Goal: Task Accomplishment & Management: Manage account settings

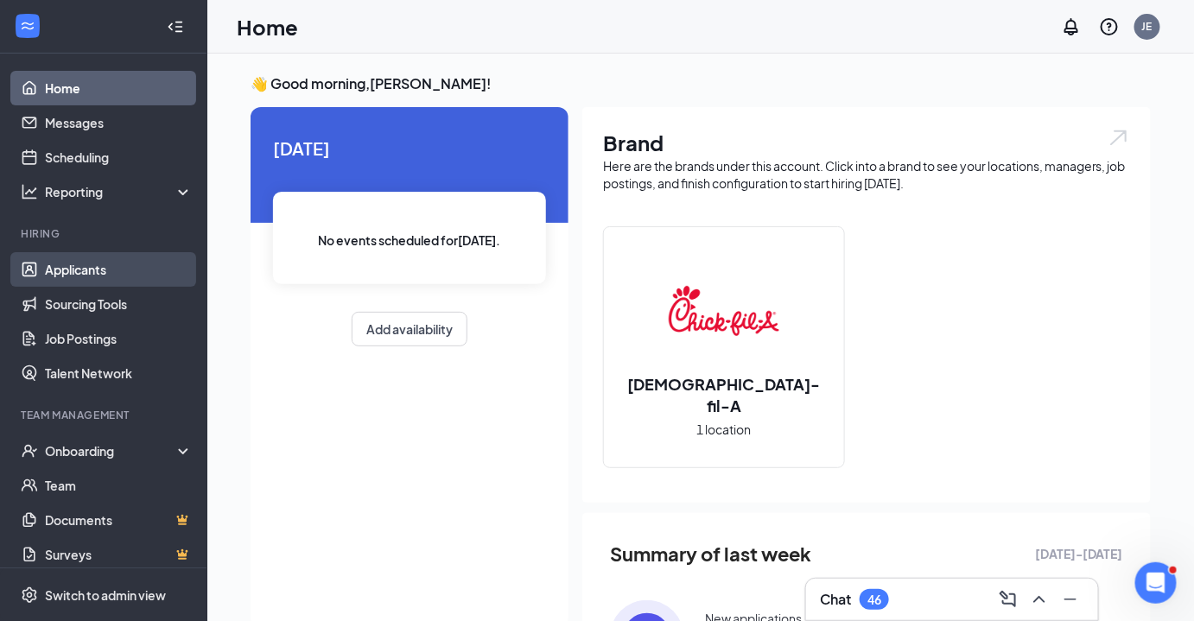
click at [105, 271] on link "Applicants" at bounding box center [119, 269] width 148 height 35
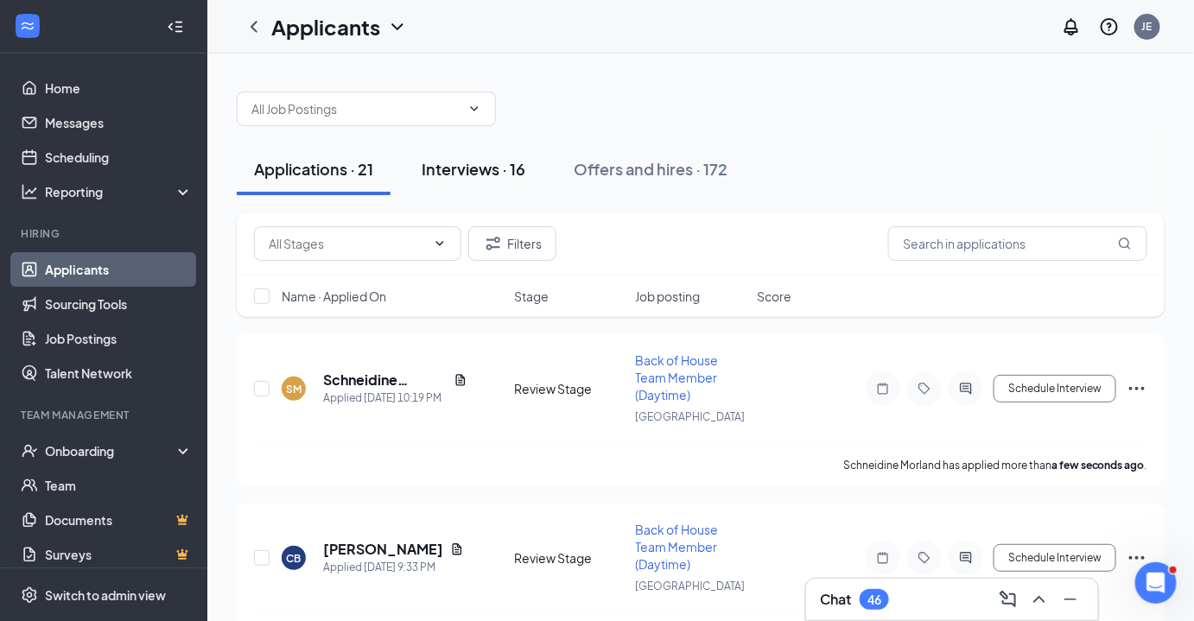
click at [471, 169] on div "Interviews · 16" at bounding box center [474, 169] width 104 height 22
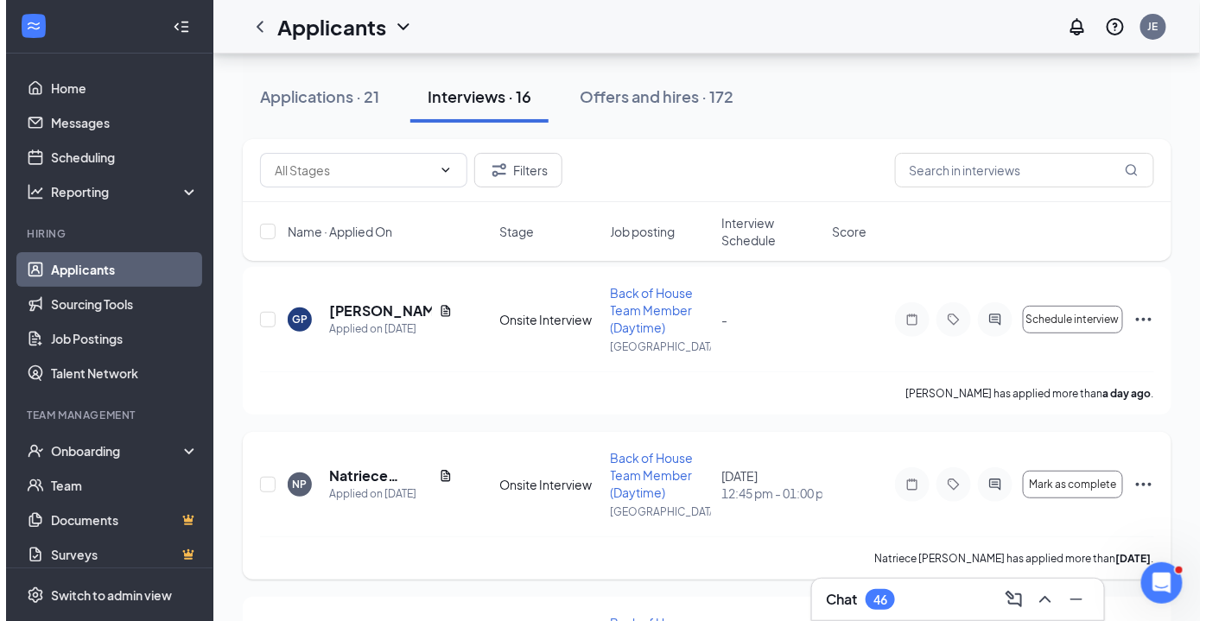
scroll to position [78, 0]
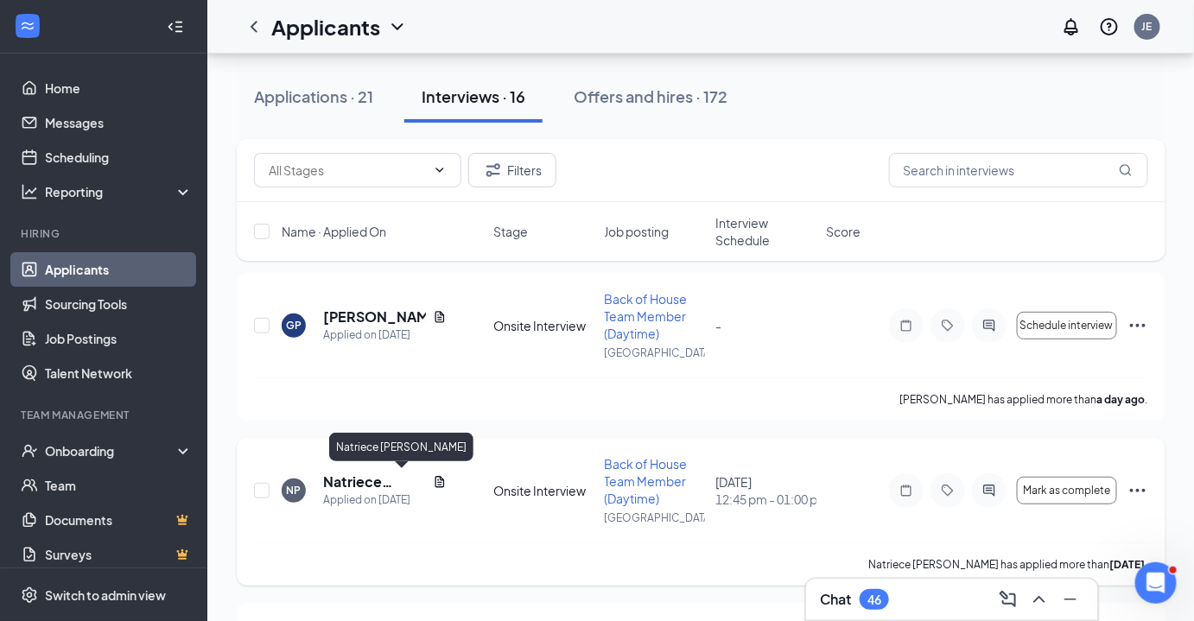
click at [364, 477] on h5 "Natriece [PERSON_NAME]" at bounding box center [374, 482] width 103 height 19
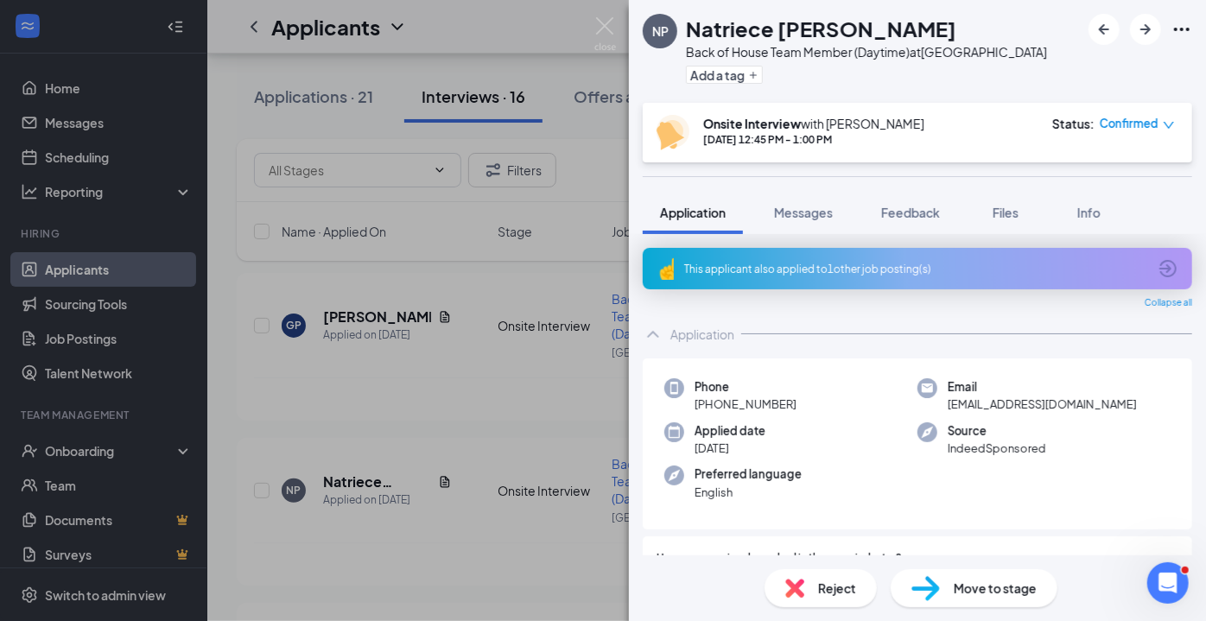
click at [838, 276] on div "This applicant also applied to 1 other job posting(s)" at bounding box center [918, 268] width 550 height 41
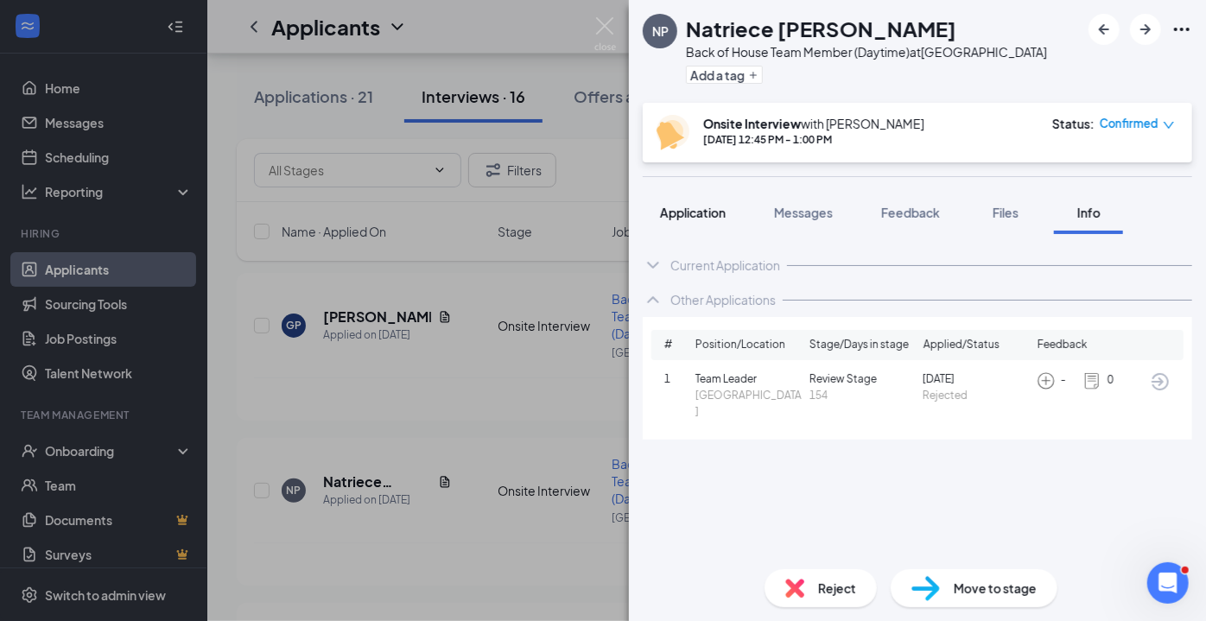
click at [707, 215] on span "Application" at bounding box center [693, 213] width 66 height 16
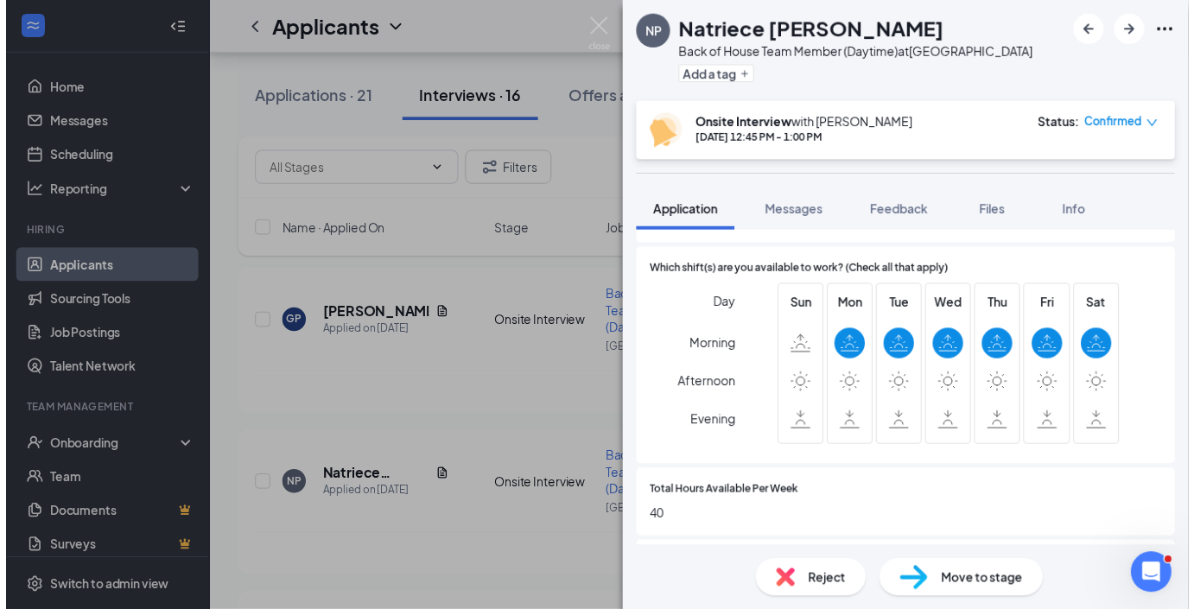
scroll to position [864, 0]
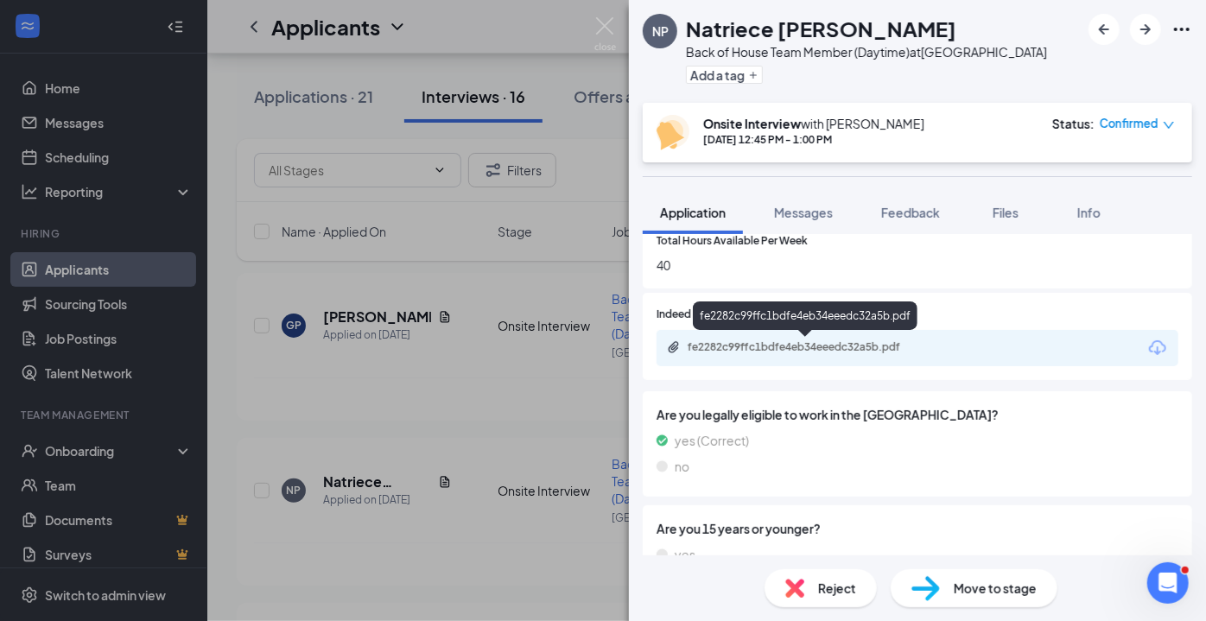
click at [824, 349] on div "fe2282c99ffc1bdfe4eb34eeedc32a5b.pdf" at bounding box center [809, 347] width 242 height 14
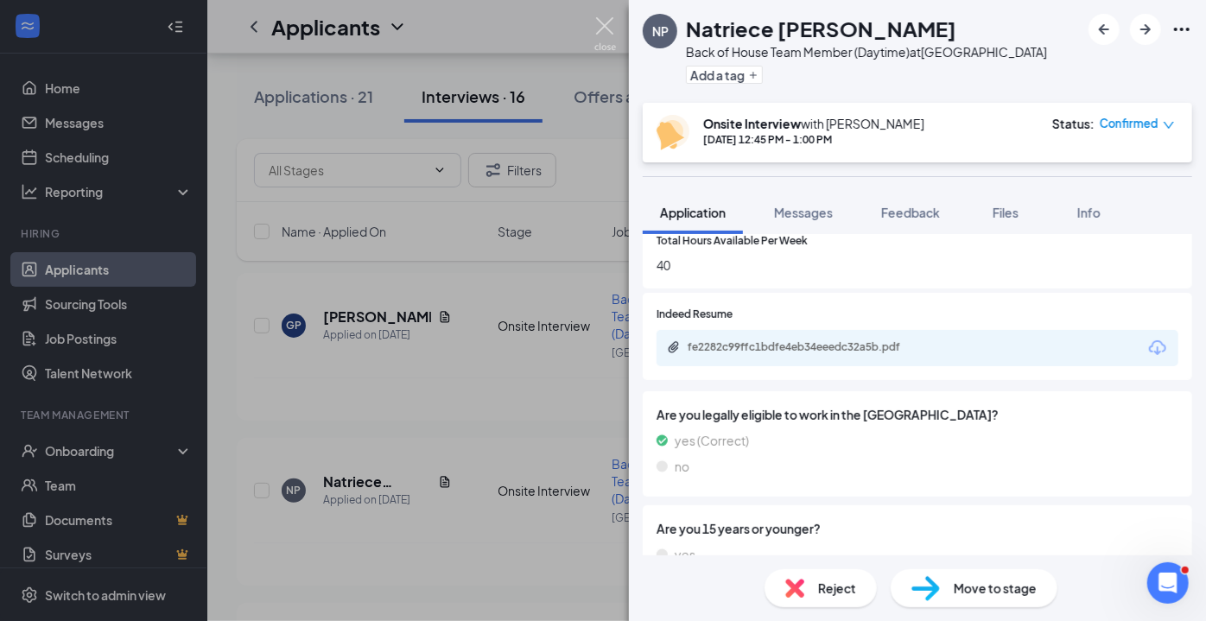
click at [606, 32] on img at bounding box center [606, 34] width 22 height 34
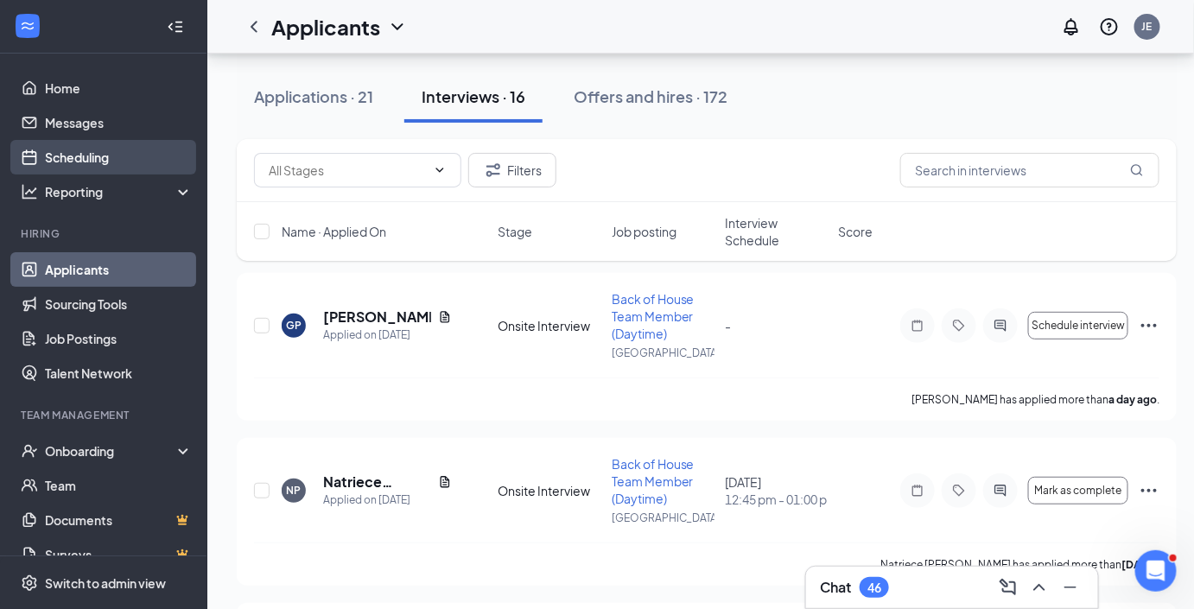
click at [71, 151] on link "Scheduling" at bounding box center [119, 157] width 148 height 35
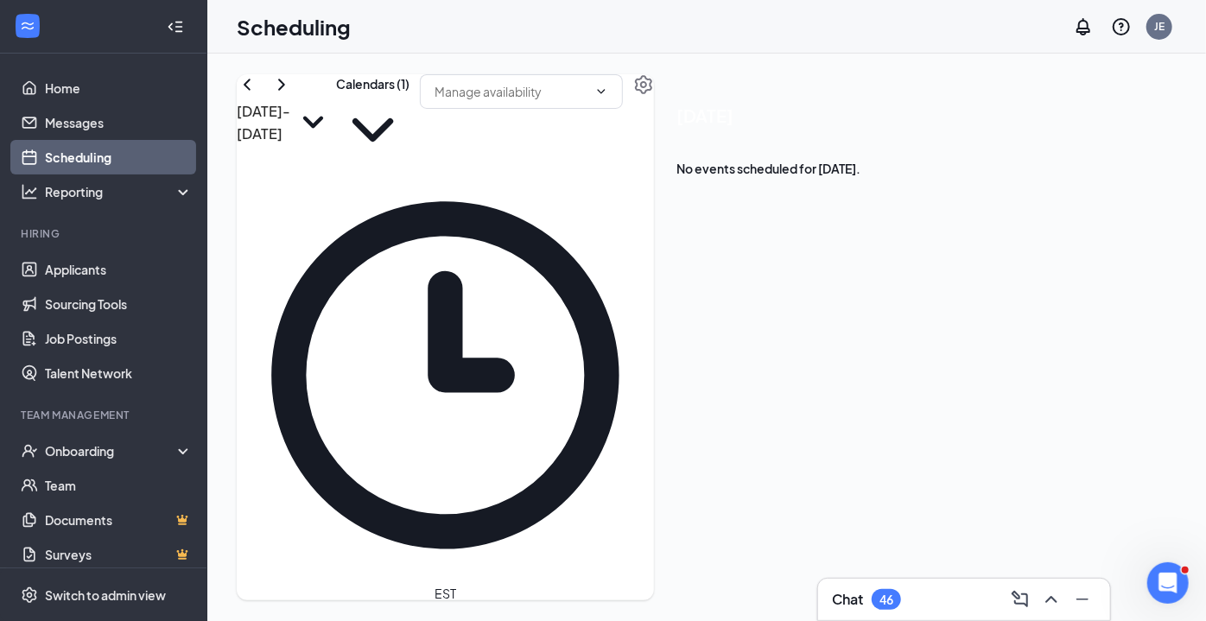
scroll to position [1242, 0]
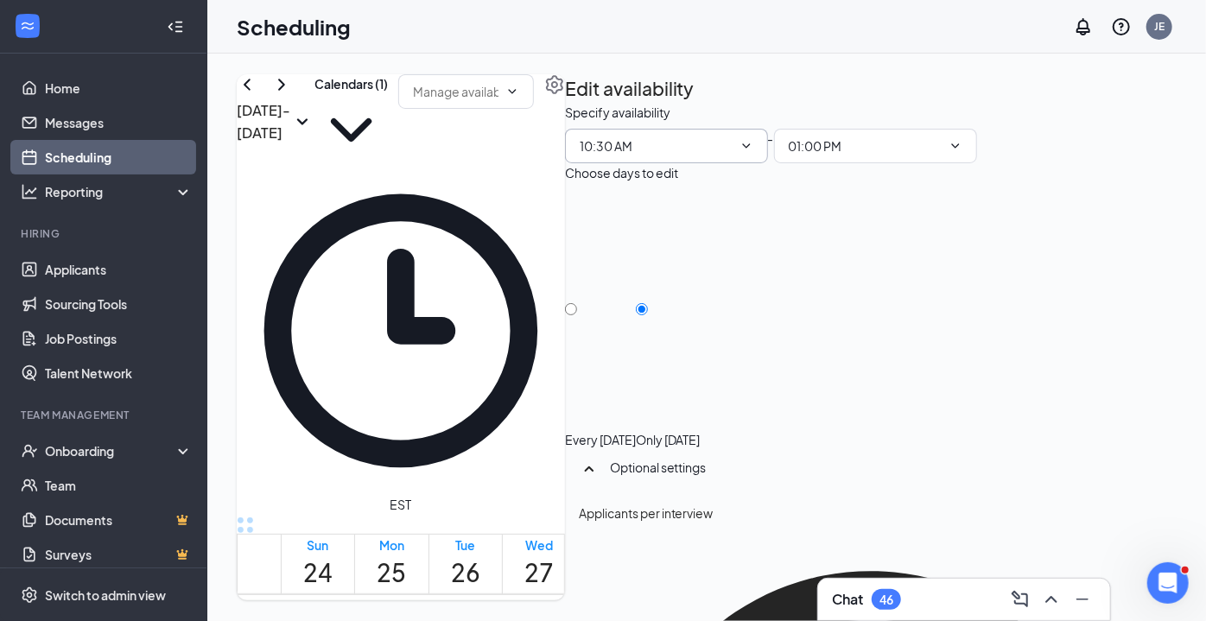
click at [754, 153] on icon "ChevronDown" at bounding box center [747, 146] width 14 height 14
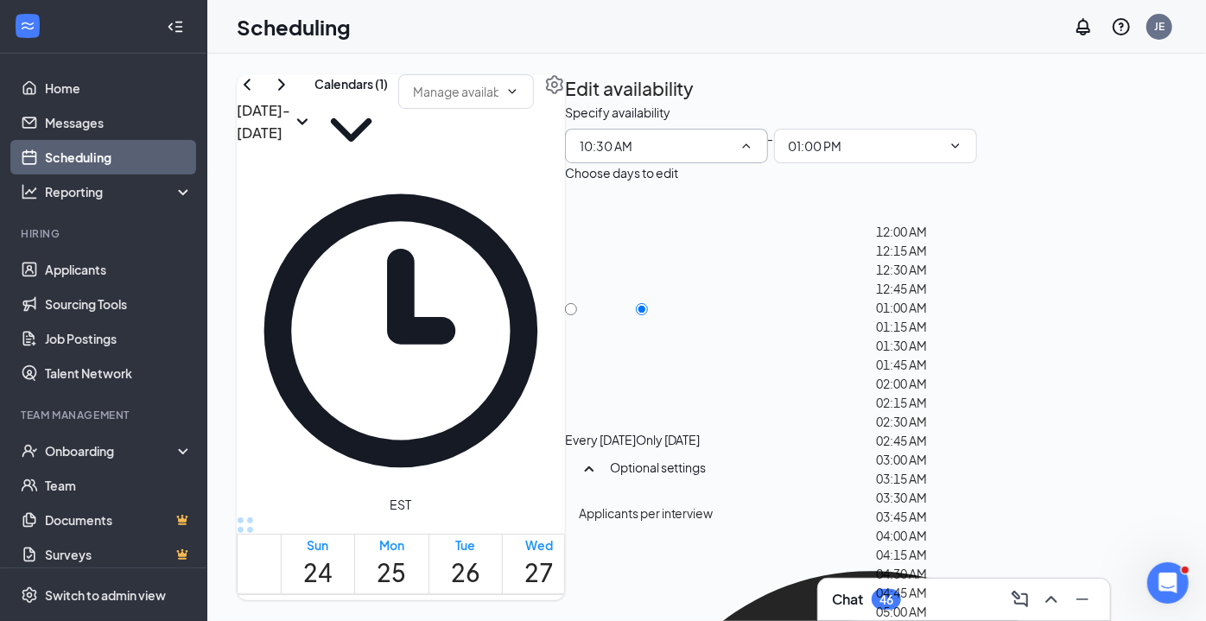
scroll to position [1963, 0]
type input "12:45 PM"
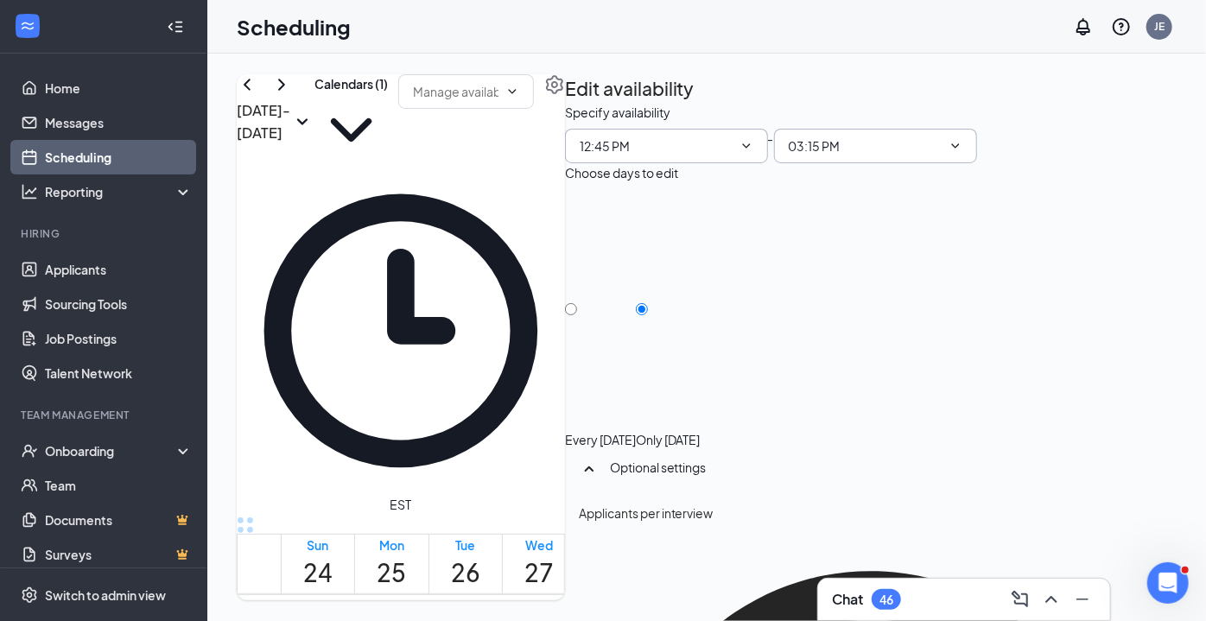
click at [942, 156] on input "03:15 PM" at bounding box center [865, 146] width 153 height 19
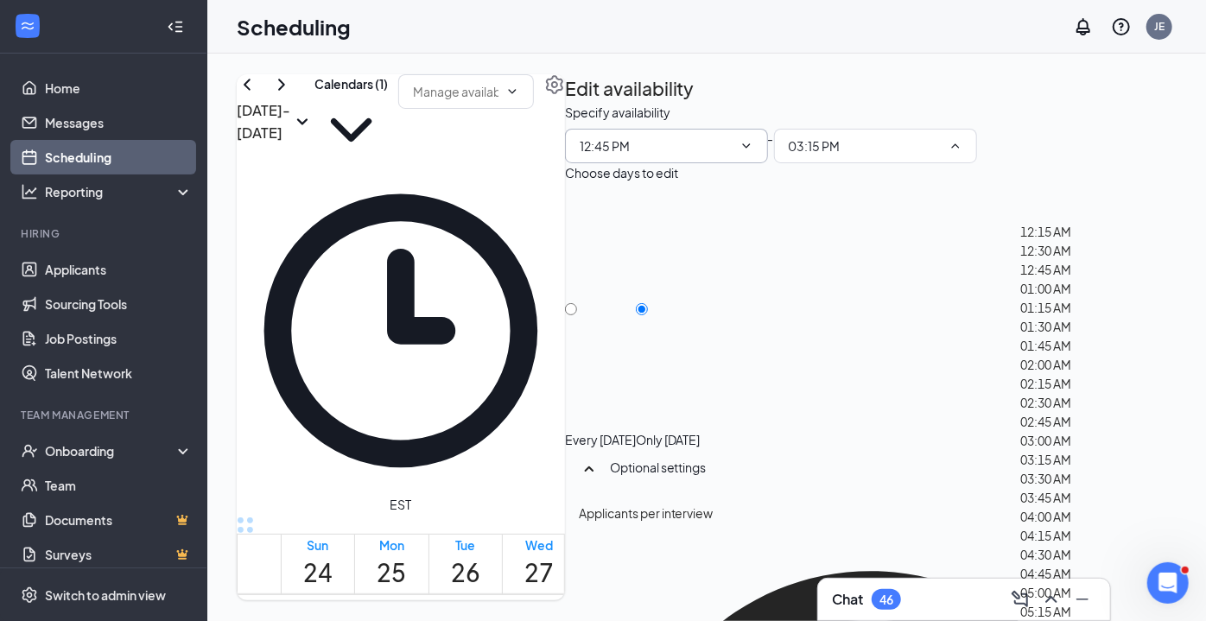
type input "01:00 PM"
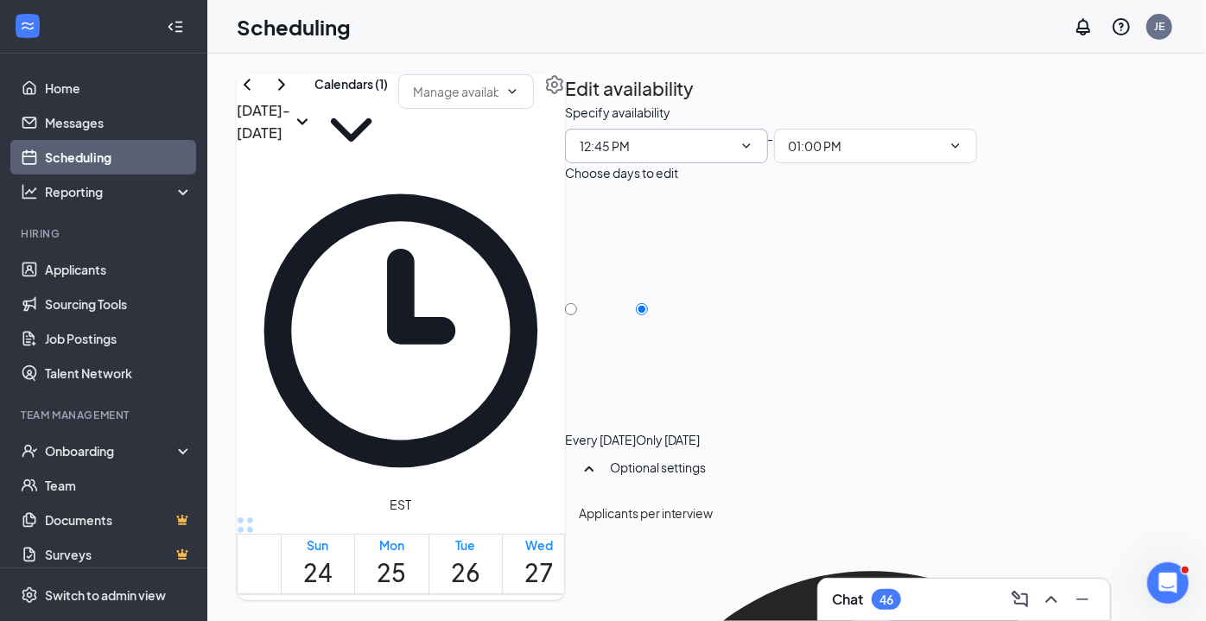
type input "1"
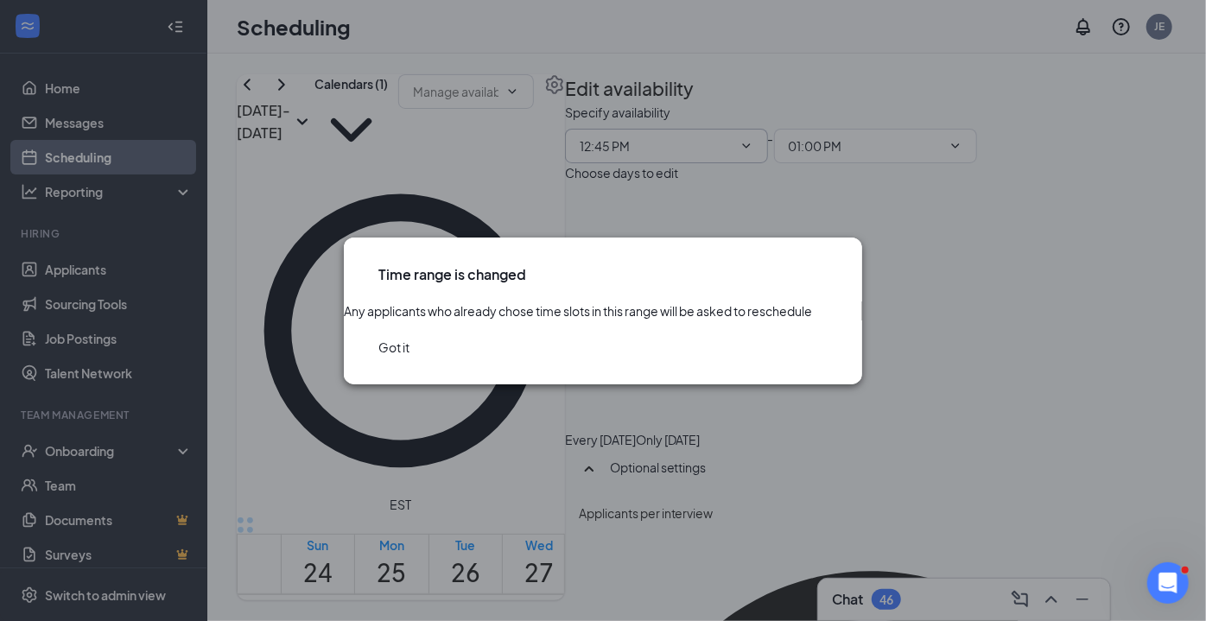
click at [410, 357] on button "Got it" at bounding box center [394, 347] width 31 height 19
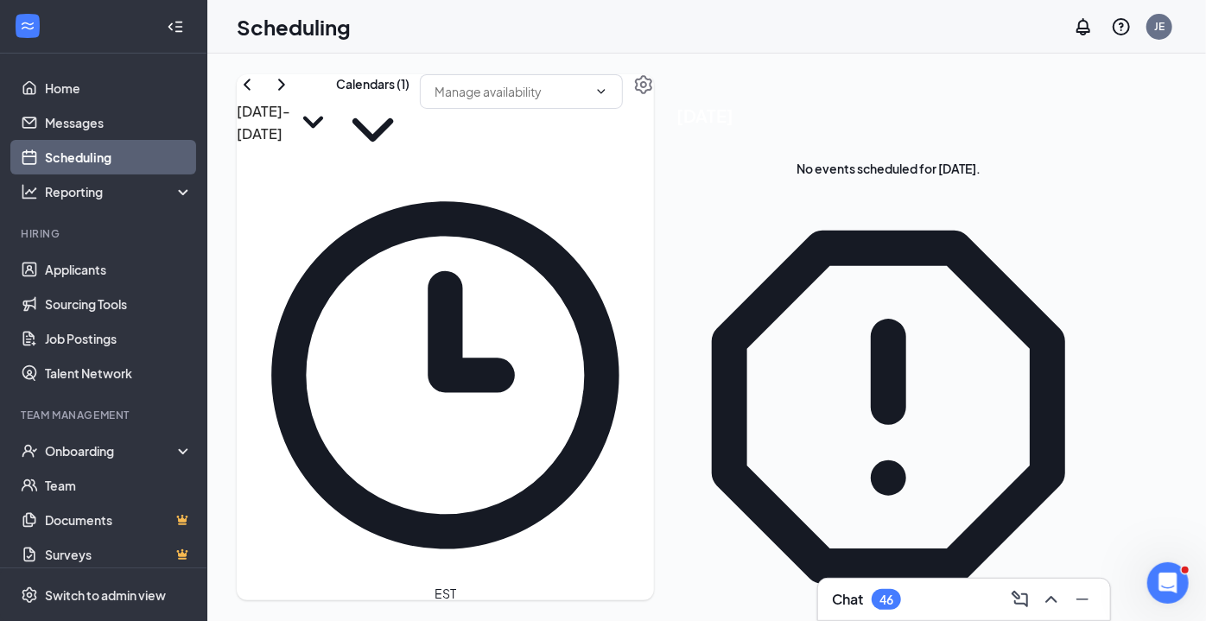
scroll to position [1251, 0]
drag, startPoint x: 615, startPoint y: 469, endPoint x: 632, endPoint y: 520, distance: 53.6
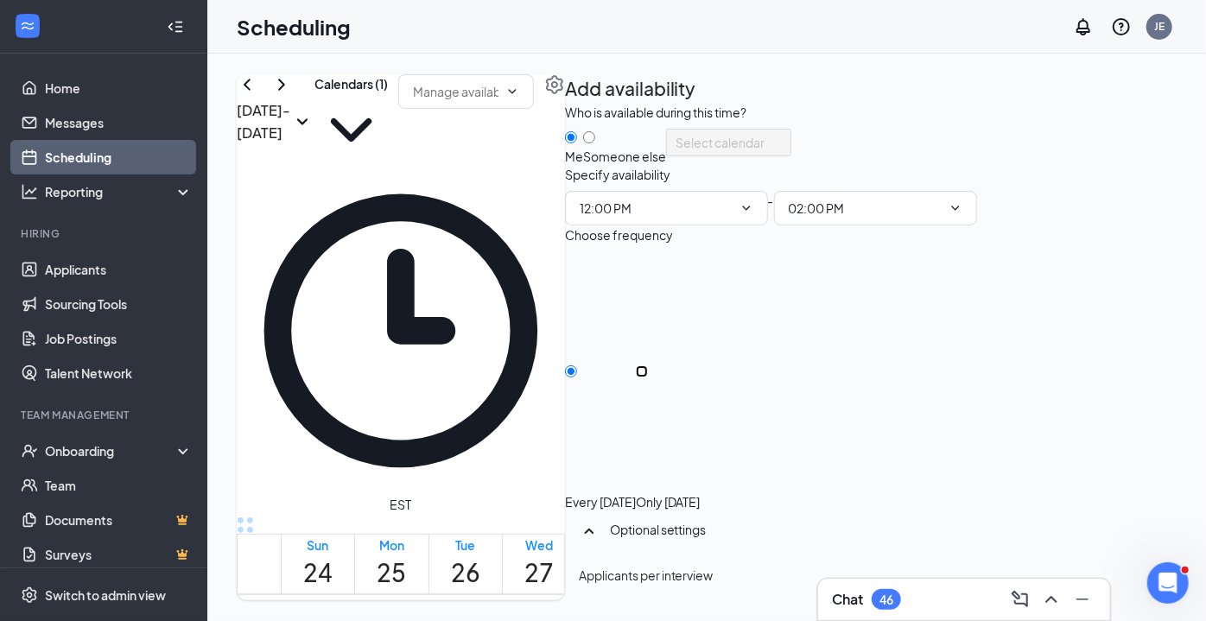
click at [648, 378] on input "Only [DATE]" at bounding box center [642, 372] width 12 height 12
radio input "true"
radio input "false"
type input "2"
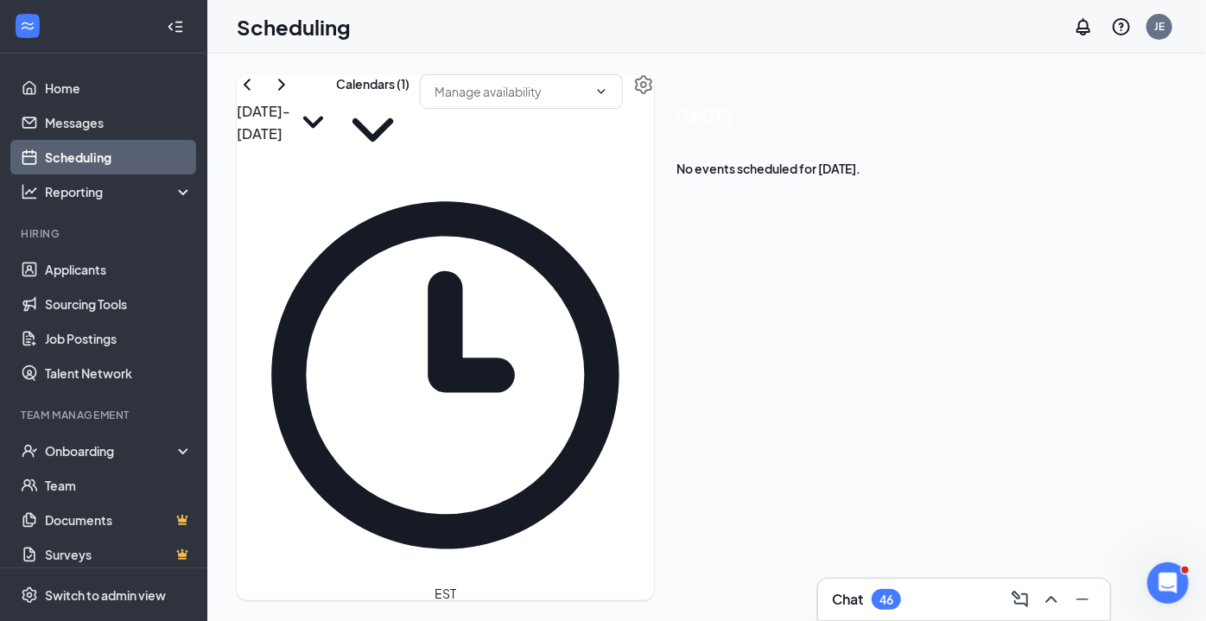
scroll to position [1251, 0]
click at [292, 95] on icon "ChevronRight" at bounding box center [281, 84] width 21 height 21
drag, startPoint x: 407, startPoint y: 281, endPoint x: 426, endPoint y: 541, distance: 260.8
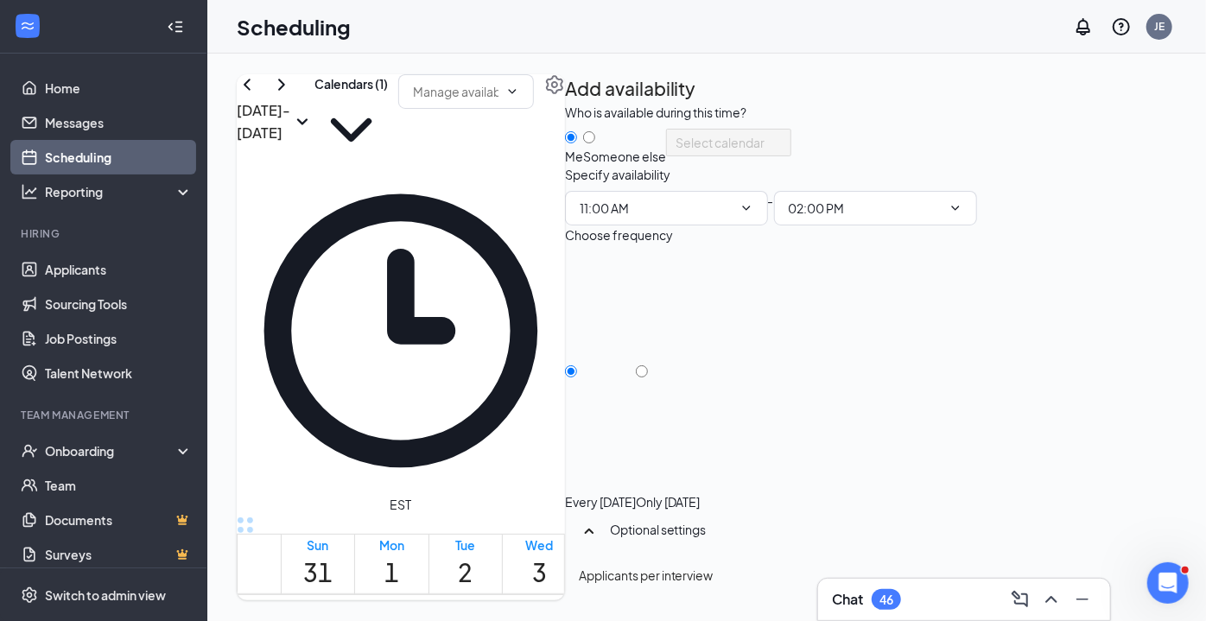
type input "11:00 AM"
type input "02:00 PM"
click at [648, 378] on input "Only [DATE]" at bounding box center [642, 372] width 12 height 12
radio input "true"
radio input "false"
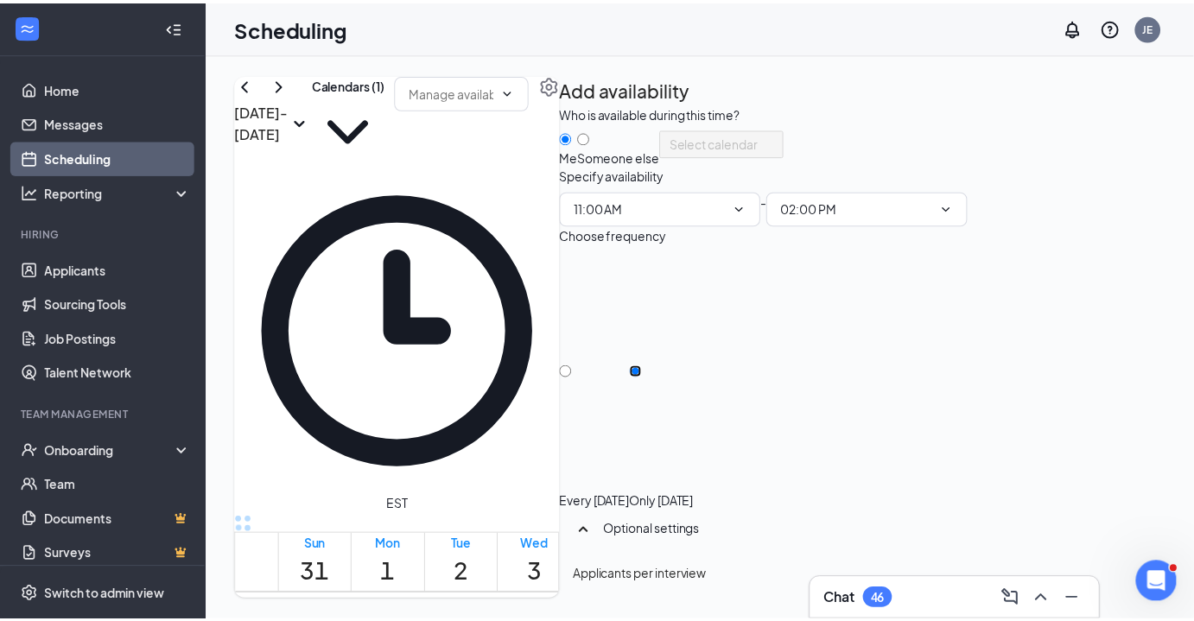
scroll to position [224, 0]
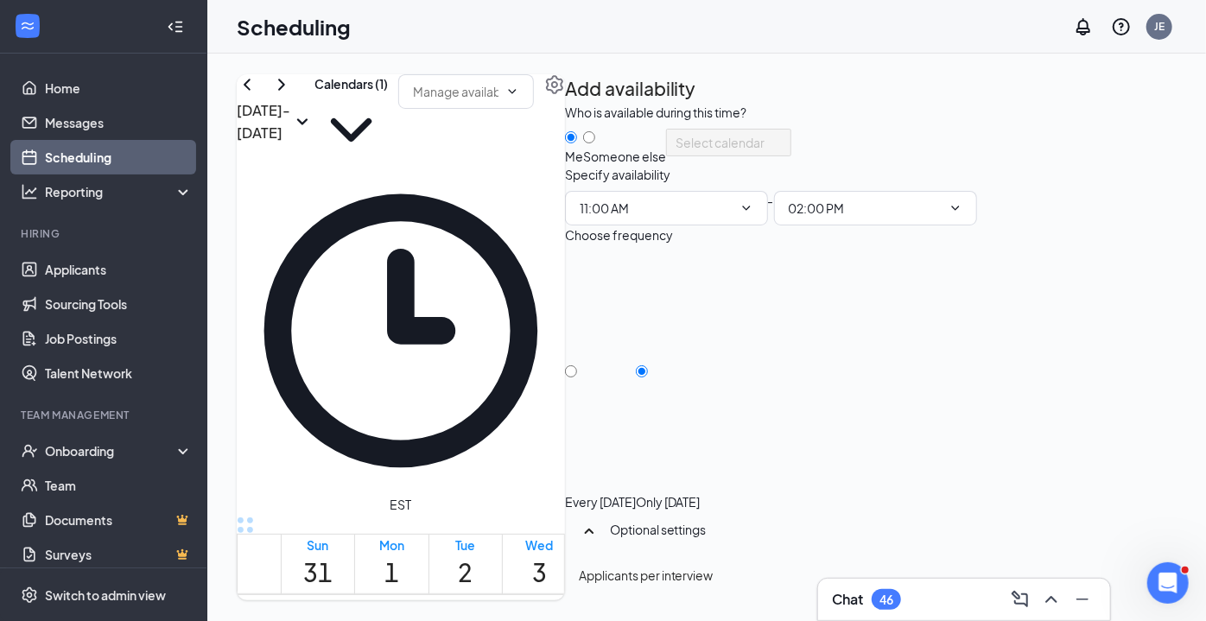
type input "2"
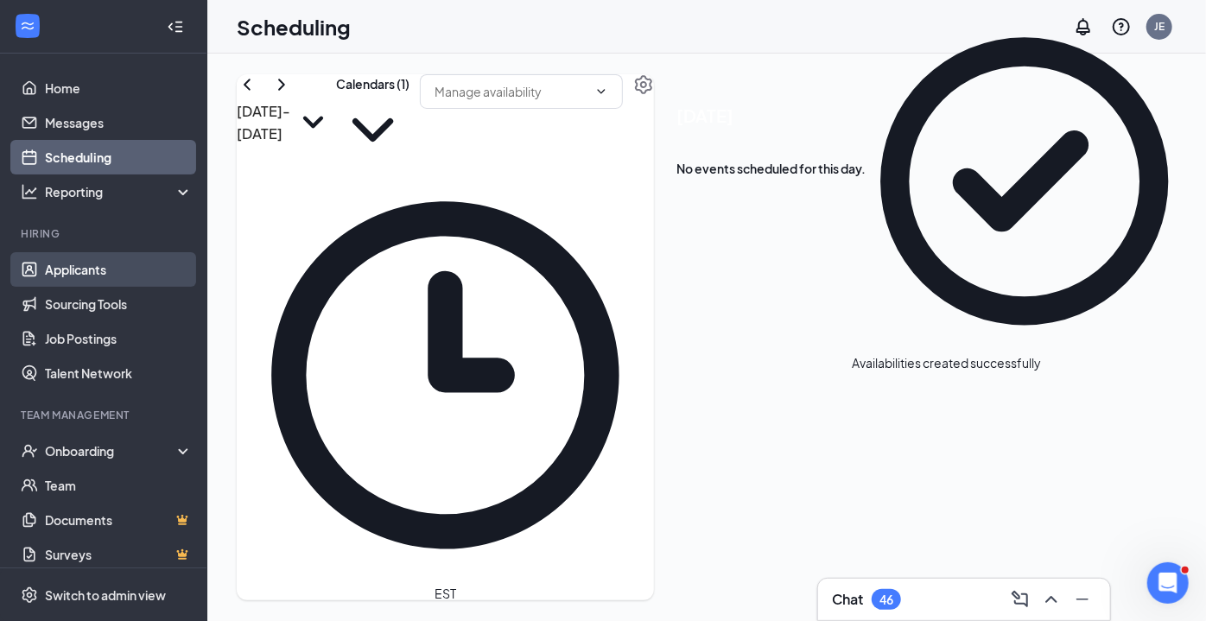
click at [60, 258] on link "Applicants" at bounding box center [119, 269] width 148 height 35
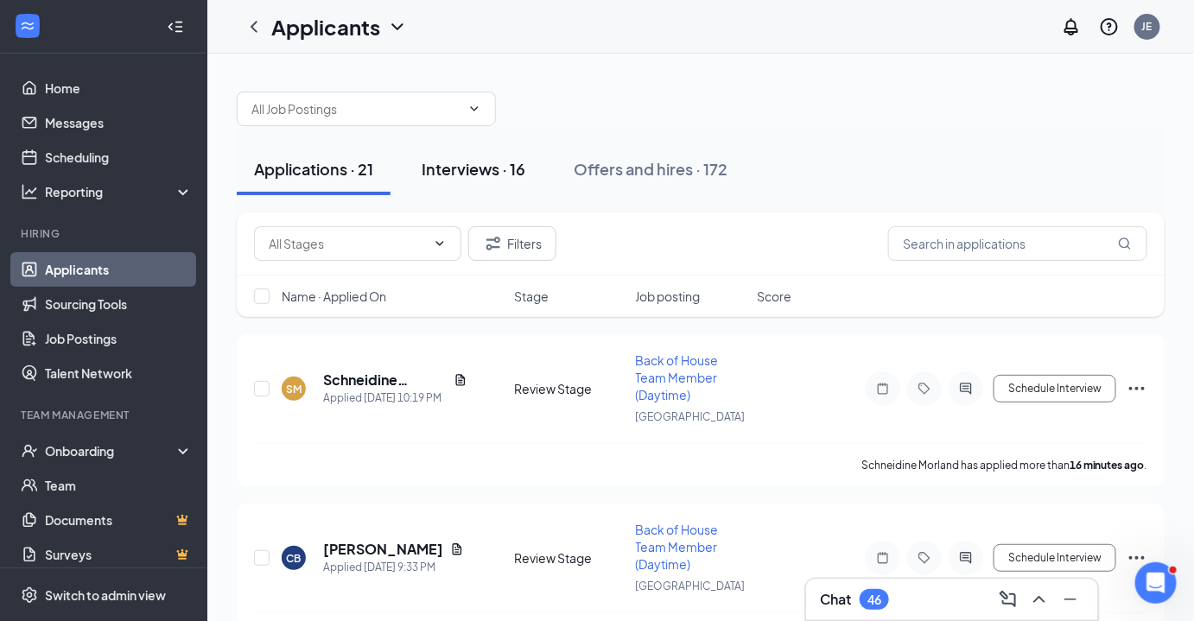
click at [479, 175] on div "Interviews · 16" at bounding box center [474, 169] width 104 height 22
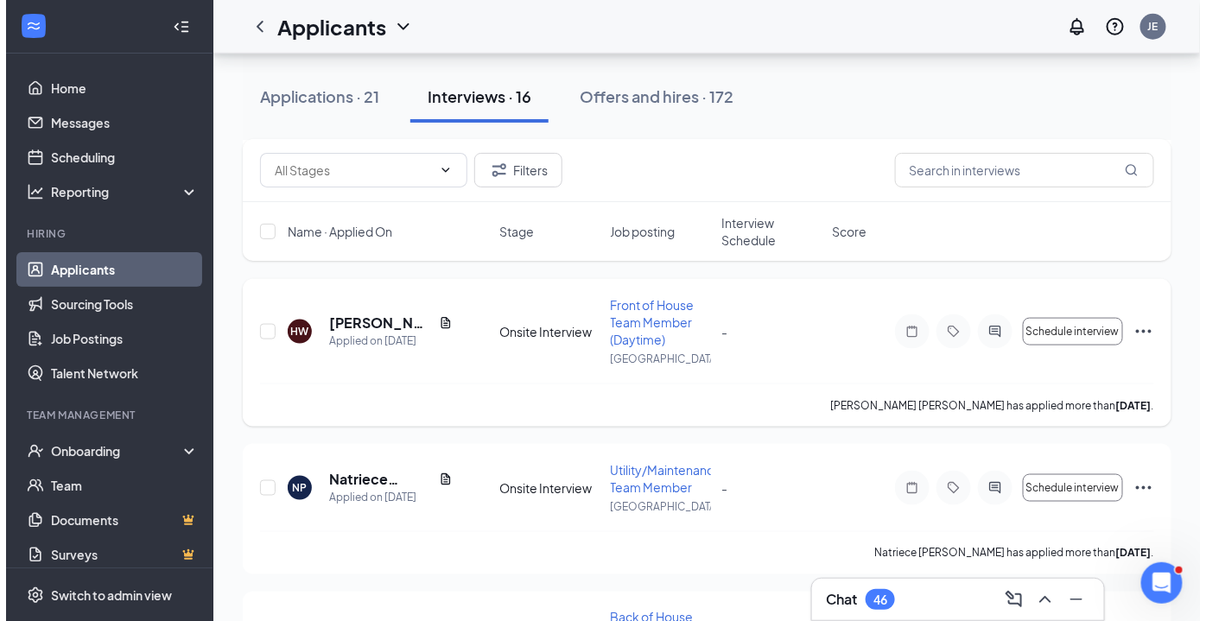
scroll to position [628, 0]
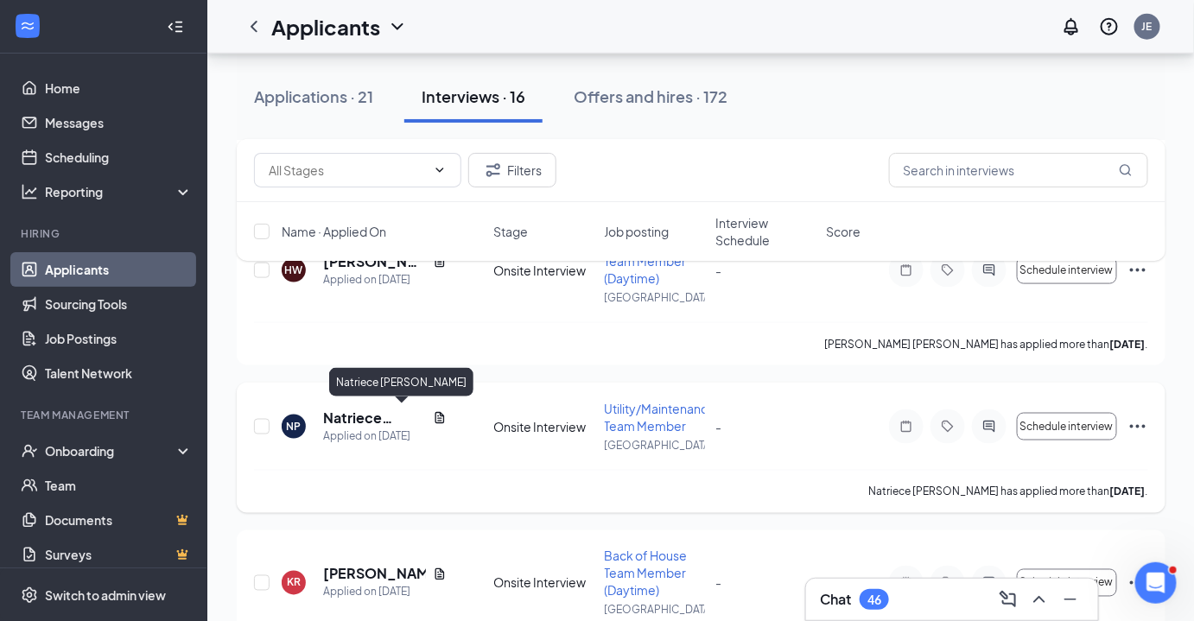
click at [336, 417] on h5 "Natriece [PERSON_NAME]" at bounding box center [374, 418] width 103 height 19
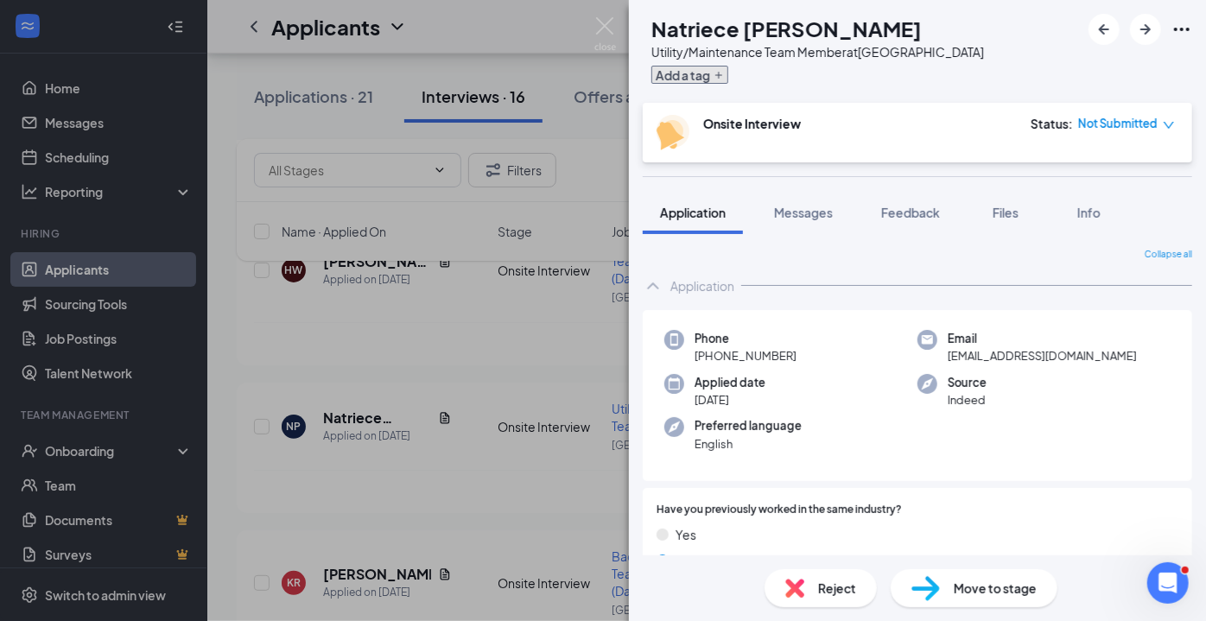
click at [720, 71] on button "Add a tag" at bounding box center [690, 75] width 77 height 18
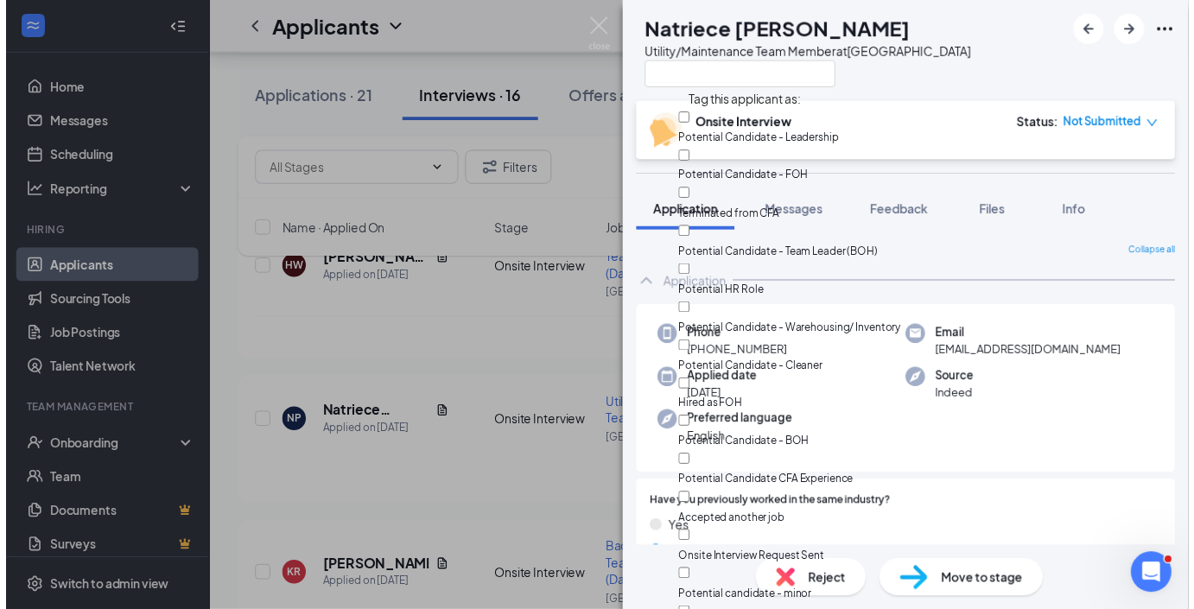
scroll to position [222, 0]
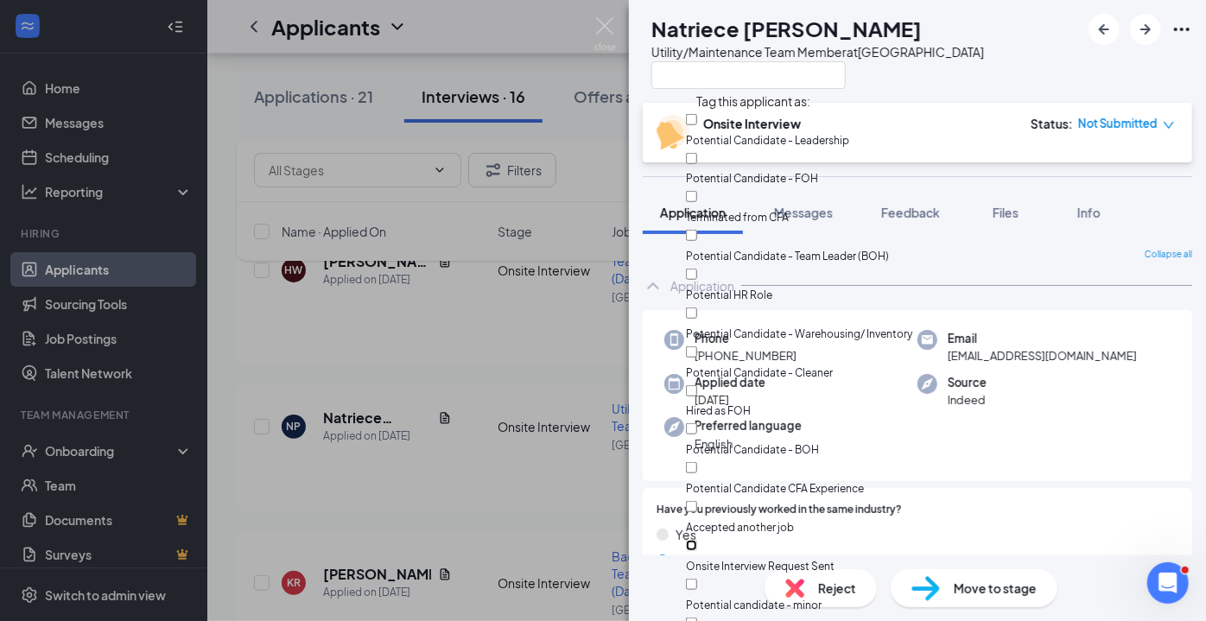
click at [697, 540] on input "Onsite Interview Request Sent" at bounding box center [691, 545] width 11 height 11
checkbox input "true"
click at [1044, 77] on div "NP Natriece [PERSON_NAME] Utility/Maintenance Team Member at [GEOGRAPHIC_DATA]" at bounding box center [917, 51] width 577 height 103
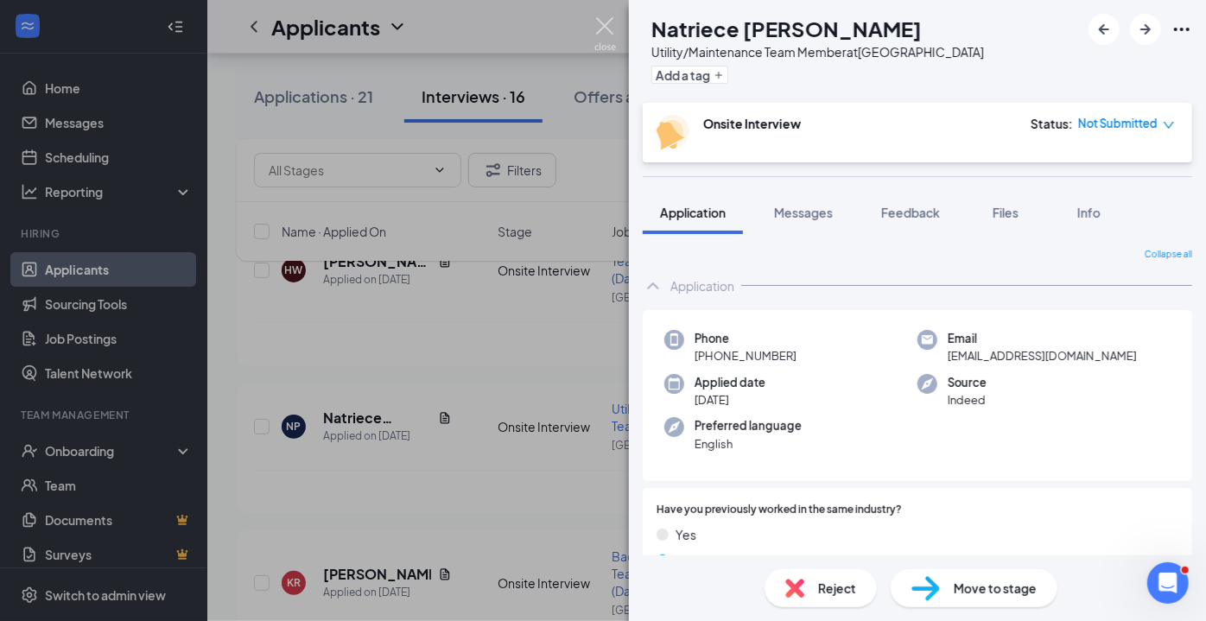
click at [610, 32] on img at bounding box center [606, 34] width 22 height 34
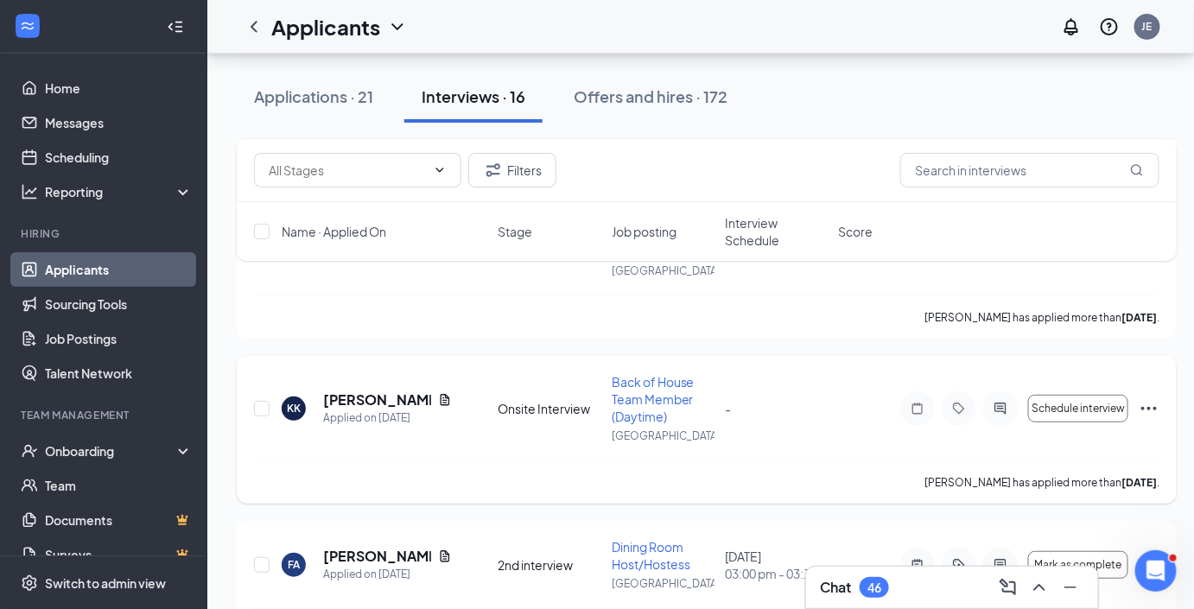
scroll to position [2320, 0]
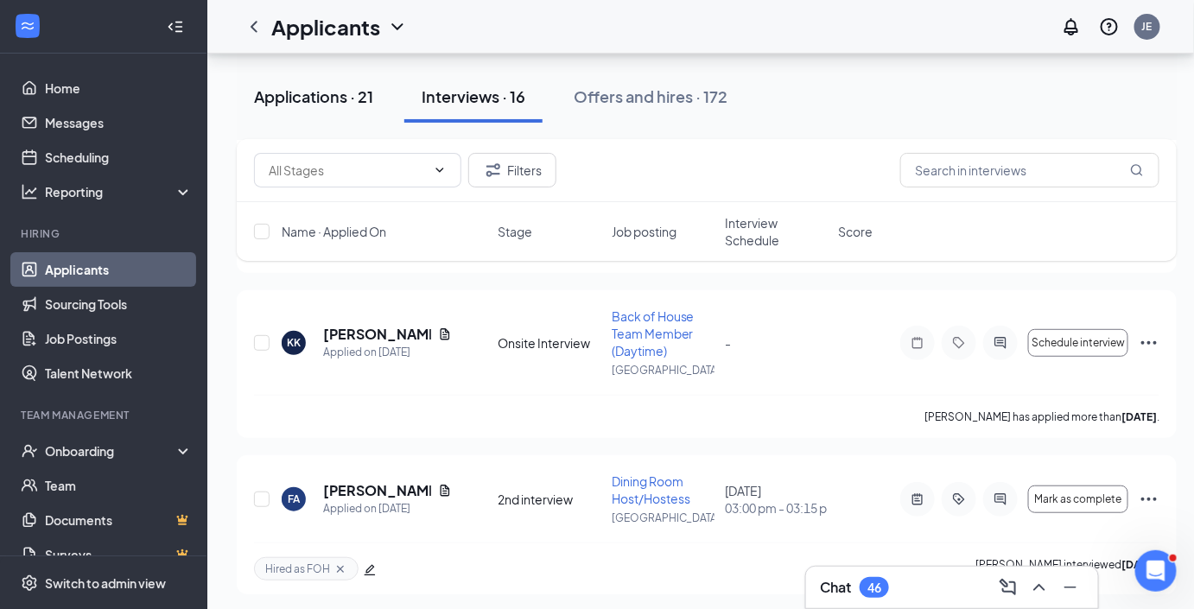
click at [315, 92] on div "Applications · 21" at bounding box center [313, 97] width 119 height 22
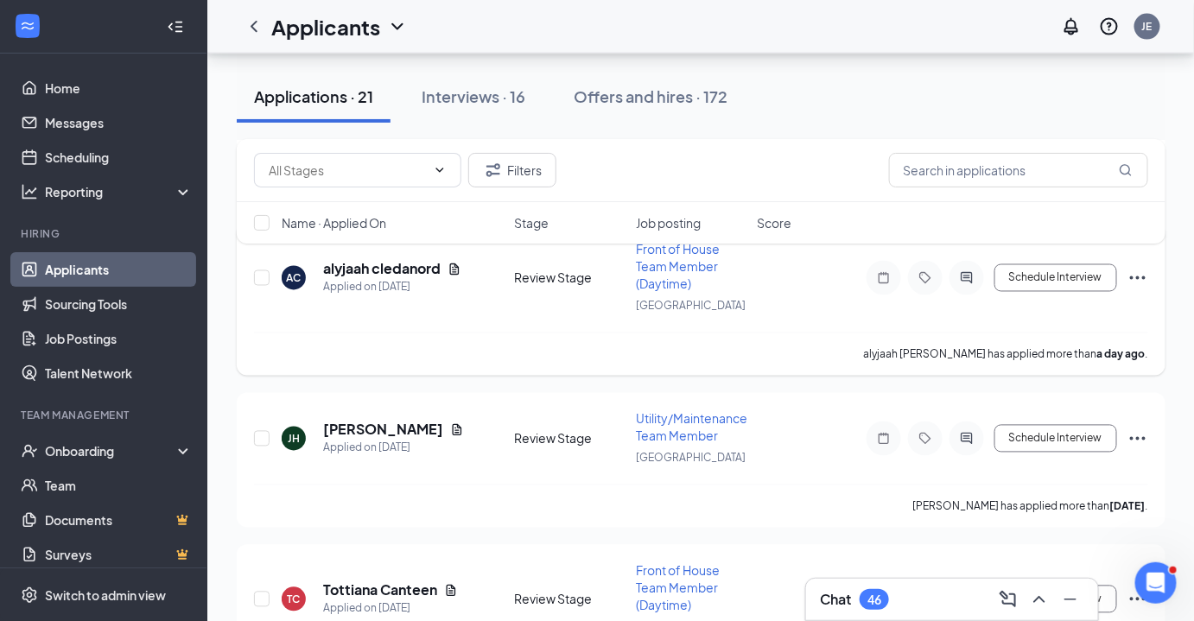
scroll to position [3141, 0]
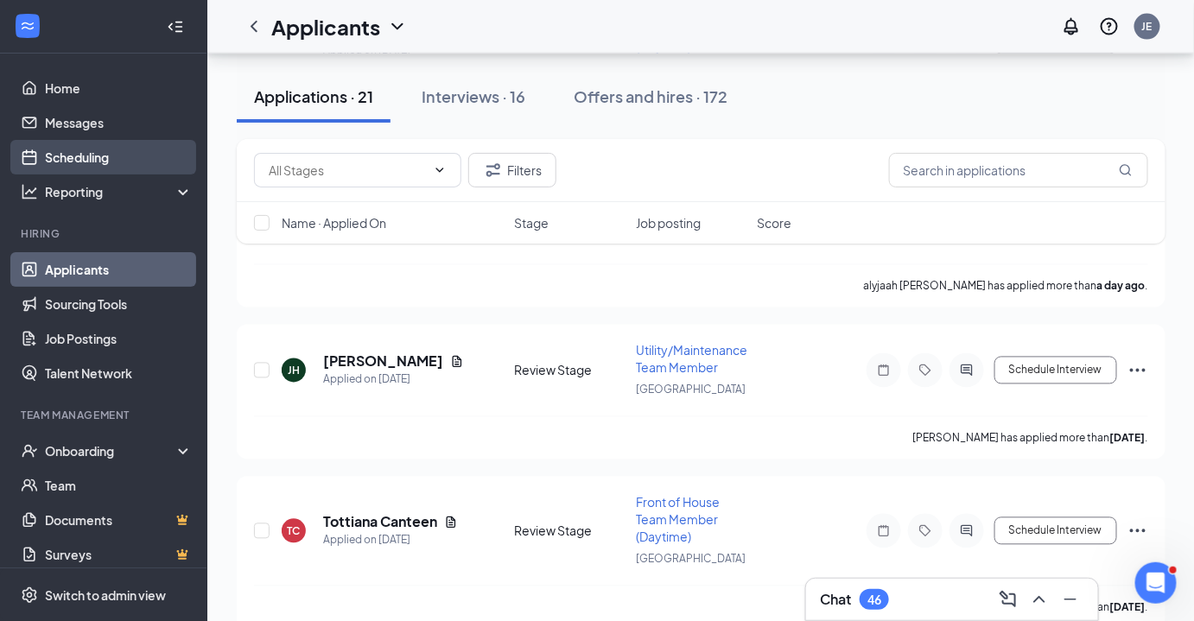
click at [76, 156] on link "Scheduling" at bounding box center [119, 157] width 148 height 35
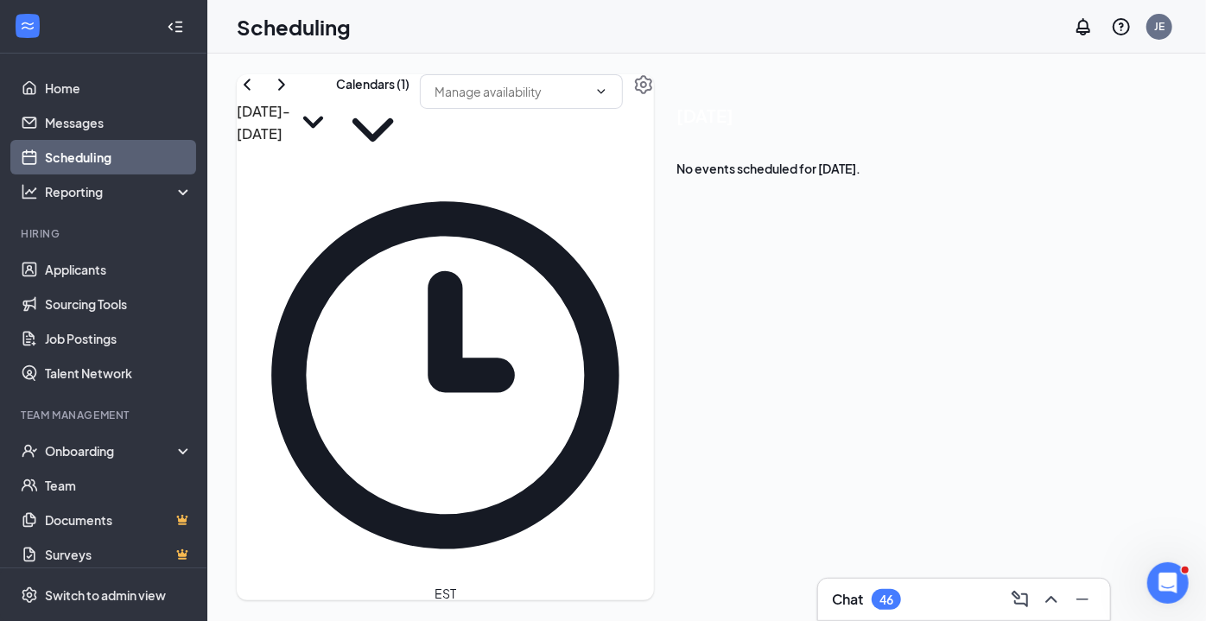
scroll to position [1163, 0]
click at [415, 515] on span "11:15-11:30 AM" at bounding box center [396, 540] width 35 height 50
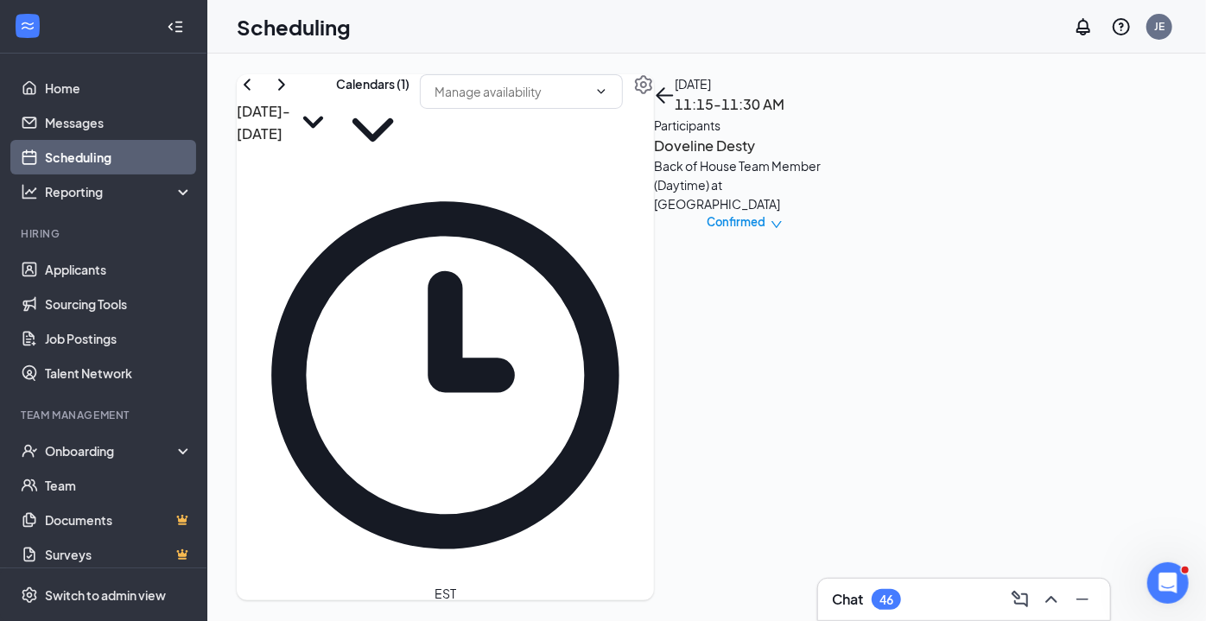
click at [424, 515] on span "11:30-11:45 AM" at bounding box center [432, 540] width 35 height 50
click at [450, 576] on div "1" at bounding box center [464, 574] width 29 height 16
click at [480, 329] on span "2:00-2:15 PM" at bounding box center [494, 304] width 29 height 50
click at [509, 347] on div "1" at bounding box center [523, 338] width 29 height 16
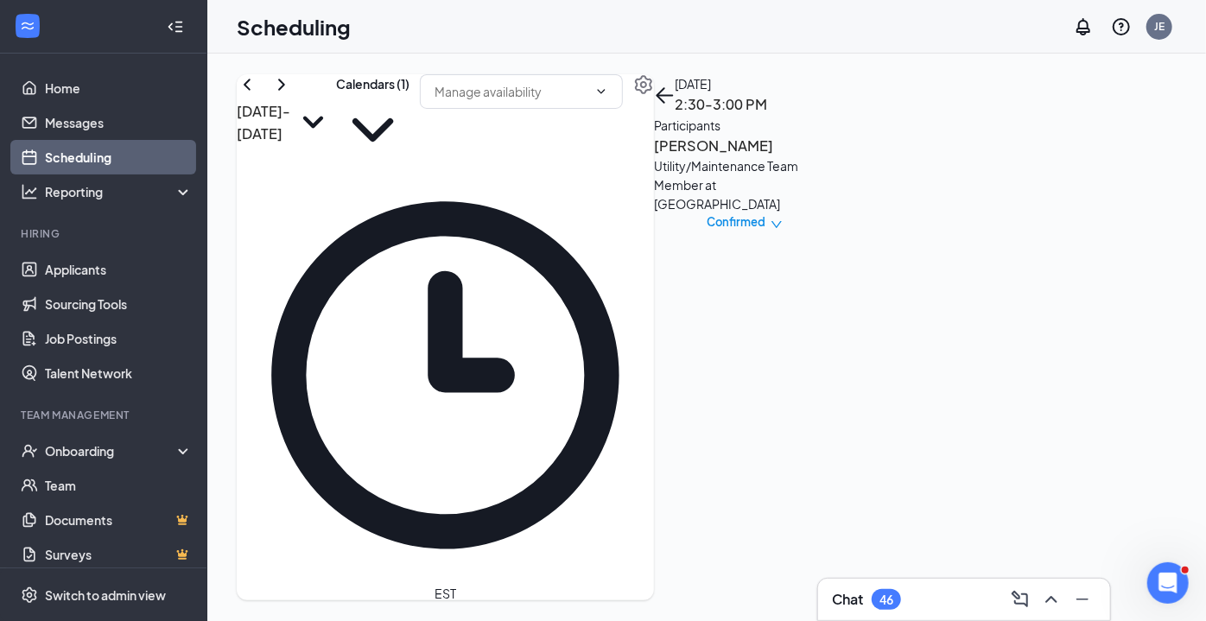
scroll to position [1320, 0]
